Goal: Task Accomplishment & Management: Manage account settings

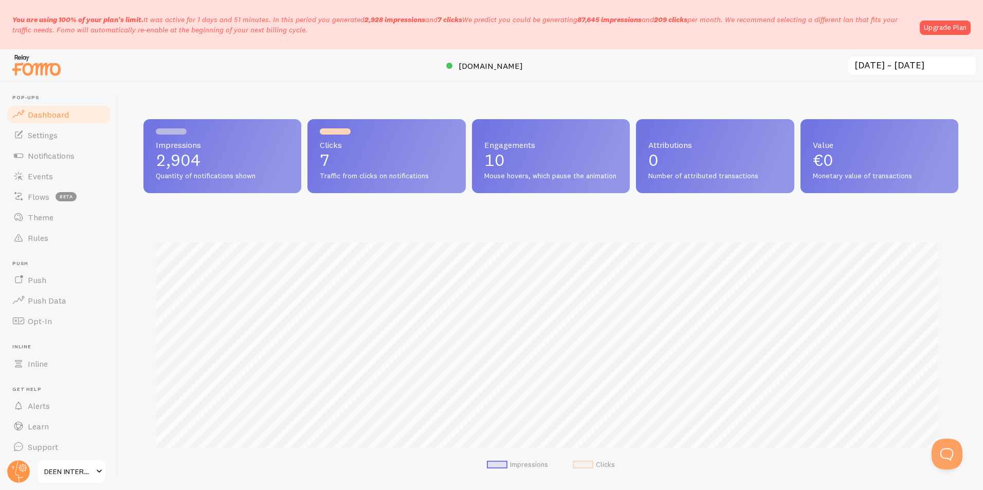
click at [900, 77] on div at bounding box center [491, 65] width 983 height 33
click at [900, 66] on input "[DATE] ~ [DATE]" at bounding box center [912, 66] width 130 height 21
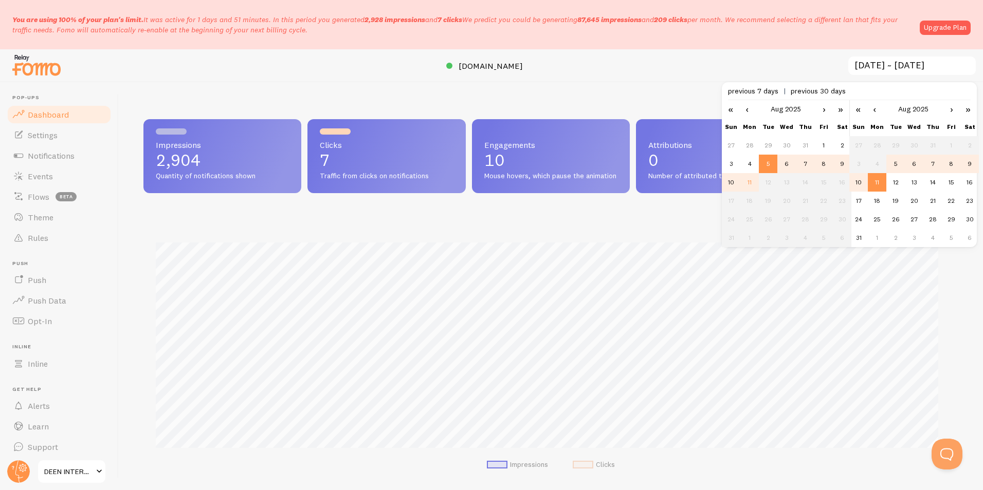
click at [896, 166] on td "5" at bounding box center [895, 164] width 19 height 19
click at [894, 182] on td "12" at bounding box center [895, 182] width 19 height 19
type input "[DATE] ~ [DATE]"
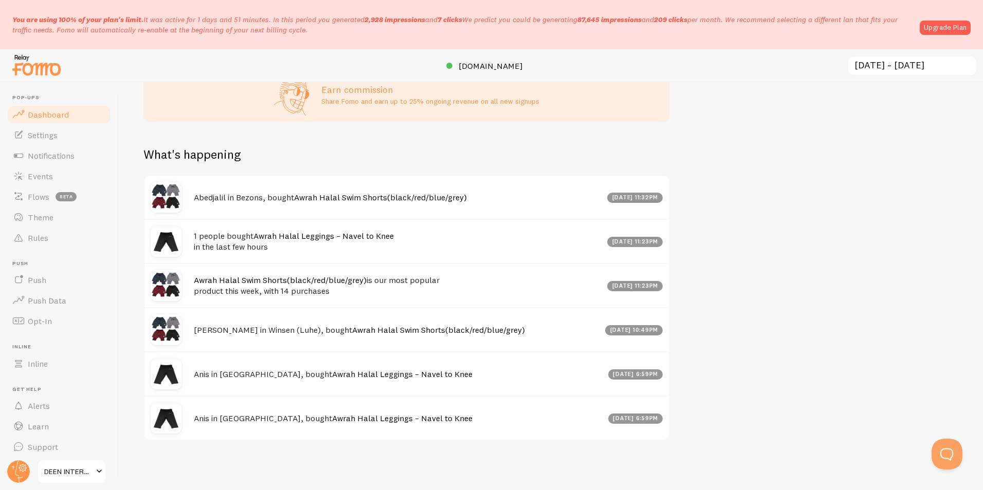
click at [61, 472] on span "DEEN INTERNATIONAL" at bounding box center [68, 472] width 49 height 12
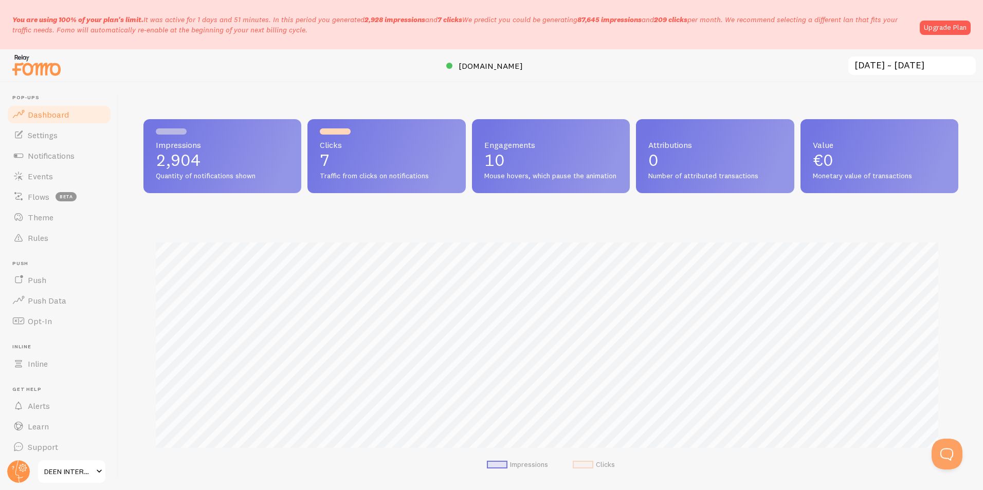
scroll to position [270, 807]
click at [929, 28] on link "Upgrade Plan" at bounding box center [945, 28] width 51 height 14
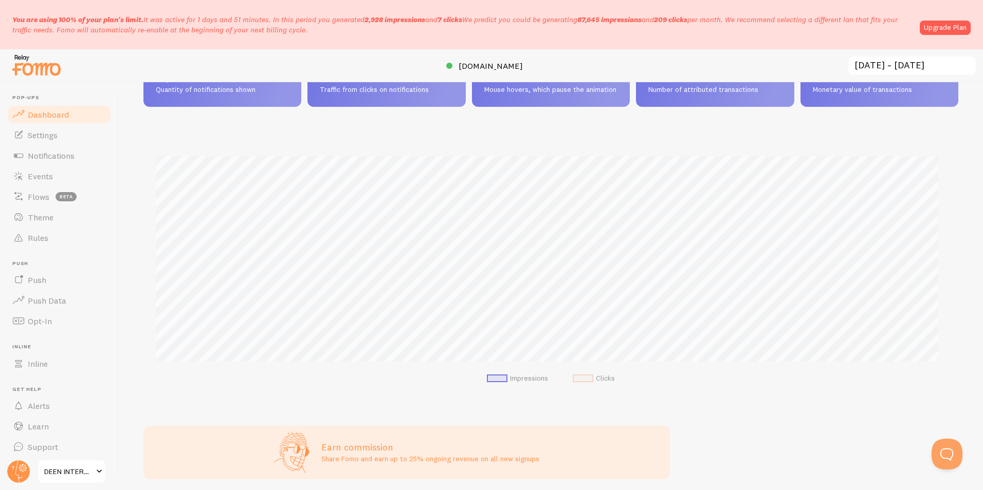
scroll to position [103, 0]
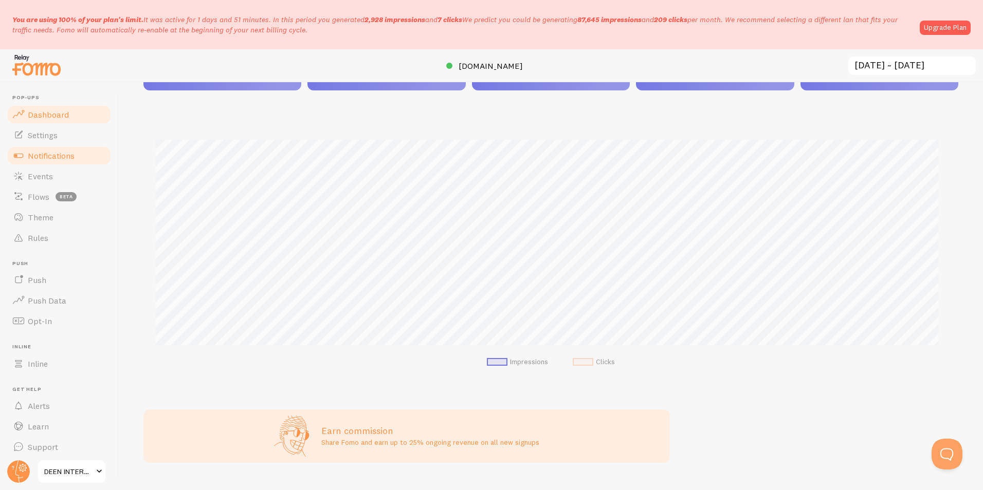
click at [46, 154] on span "Notifications" at bounding box center [51, 156] width 47 height 10
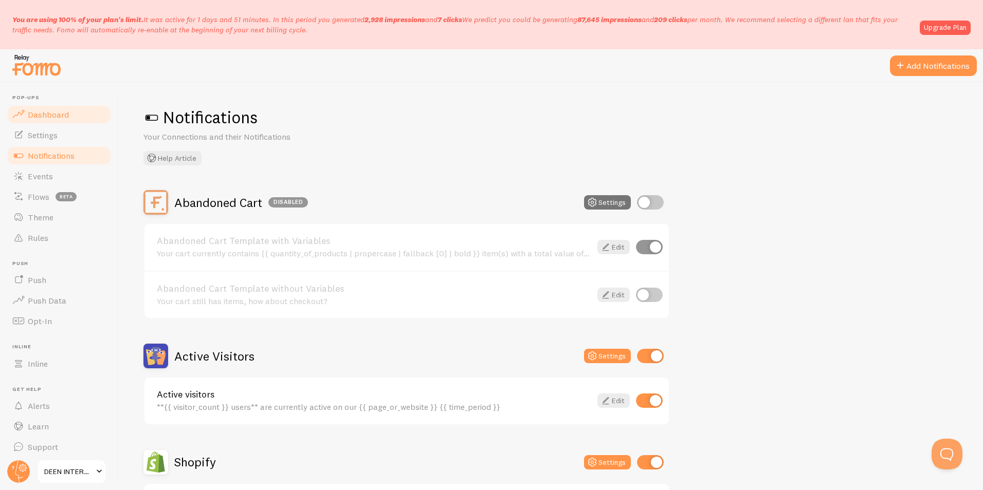
click at [51, 115] on span "Dashboard" at bounding box center [48, 114] width 41 height 10
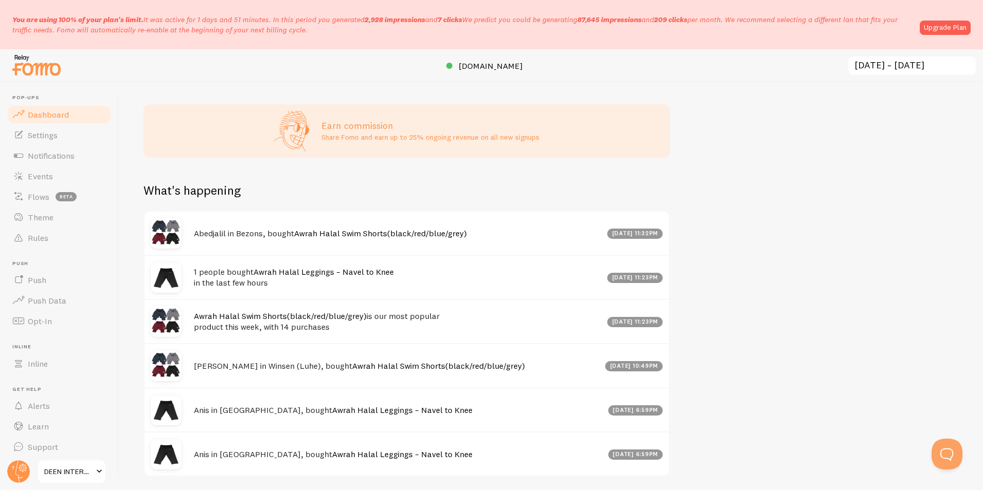
scroll to position [453, 0]
